Goal: Task Accomplishment & Management: Use online tool/utility

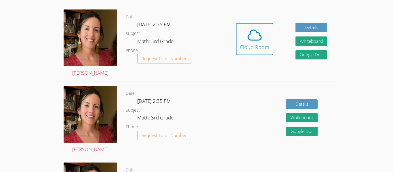
scroll to position [176, 0]
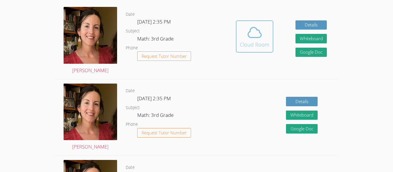
click at [246, 39] on icon at bounding box center [254, 32] width 16 height 16
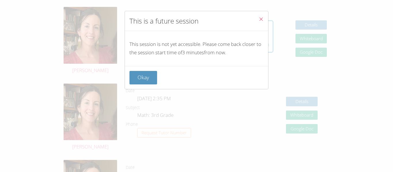
click at [264, 12] on button "Close" at bounding box center [261, 20] width 14 height 18
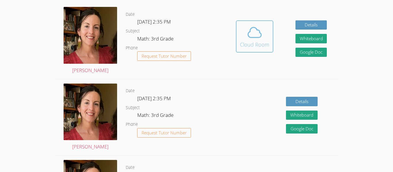
click at [263, 46] on div "Cloud Room" at bounding box center [254, 45] width 29 height 8
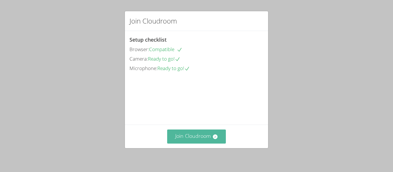
click at [196, 143] on button "Join Cloudroom" at bounding box center [196, 137] width 59 height 14
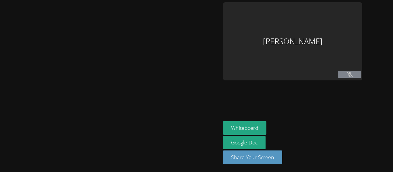
click at [199, 133] on div at bounding box center [110, 86] width 216 height 168
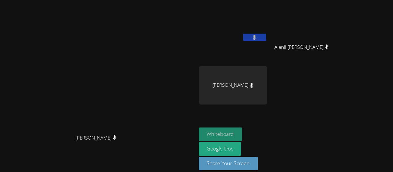
click at [242, 136] on button "Whiteboard" at bounding box center [220, 135] width 43 height 14
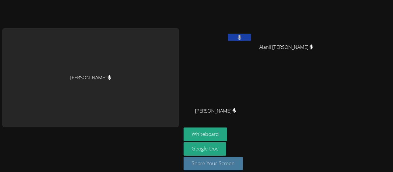
click at [216, 164] on button "Share Your Screen" at bounding box center [212, 164] width 59 height 14
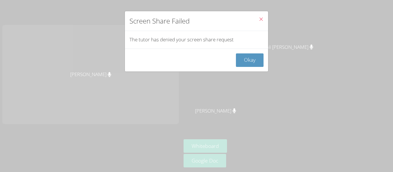
click at [264, 18] on button "Close" at bounding box center [261, 20] width 14 height 18
click at [261, 15] on button "Close" at bounding box center [261, 20] width 14 height 18
click at [263, 16] on button "Close" at bounding box center [261, 20] width 14 height 18
click at [259, 58] on button "Okay" at bounding box center [250, 60] width 28 height 14
